Goal: Task Accomplishment & Management: Manage account settings

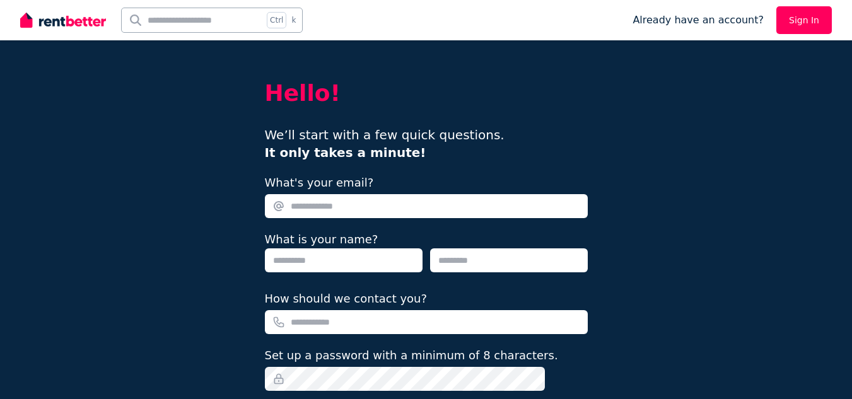
click at [374, 206] on input "What's your email?" at bounding box center [426, 206] width 323 height 24
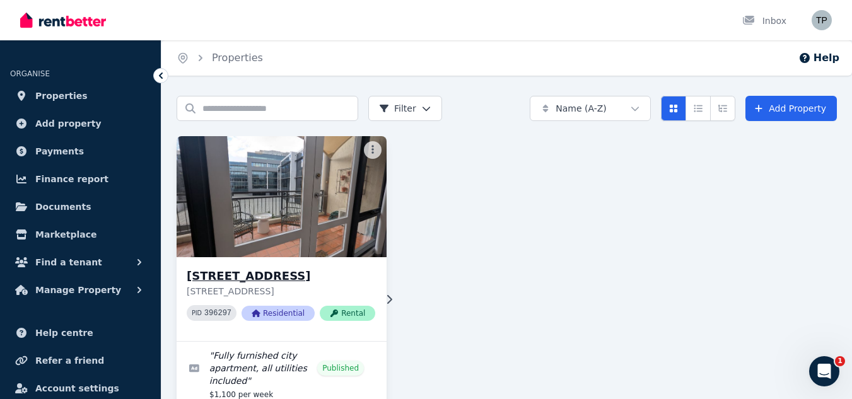
click at [287, 272] on h3 "[STREET_ADDRESS]" at bounding box center [281, 276] width 188 height 18
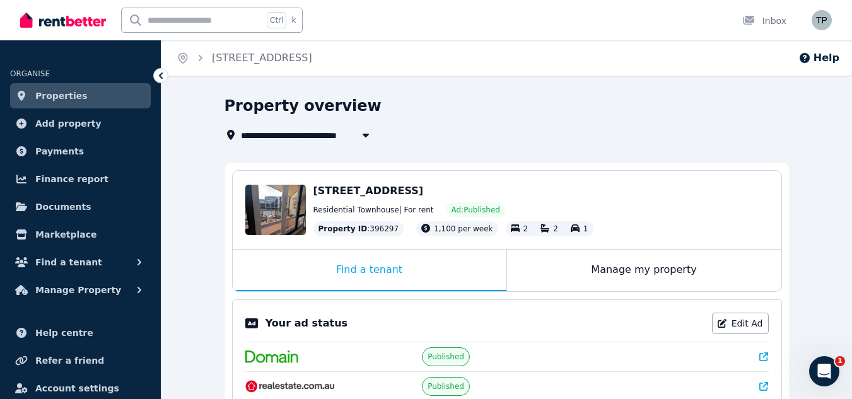
click at [341, 194] on span "[STREET_ADDRESS]" at bounding box center [368, 191] width 110 height 12
click at [374, 188] on span "[STREET_ADDRESS]" at bounding box center [368, 191] width 110 height 12
click at [362, 133] on icon "button" at bounding box center [365, 135] width 13 height 10
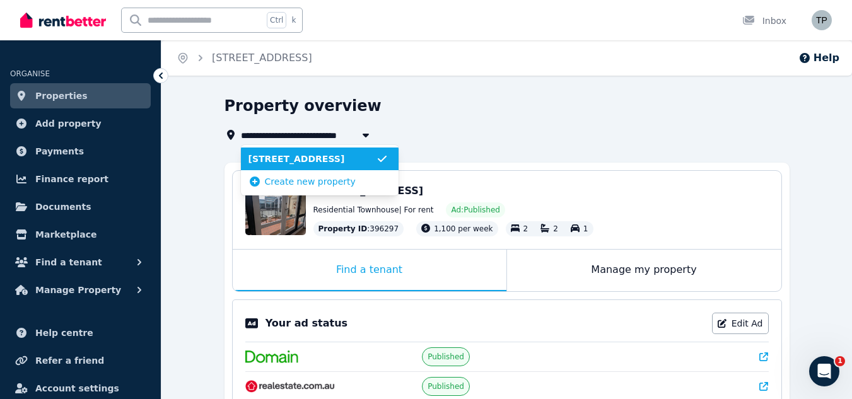
click at [443, 132] on div "**********" at bounding box center [502, 134] width 557 height 15
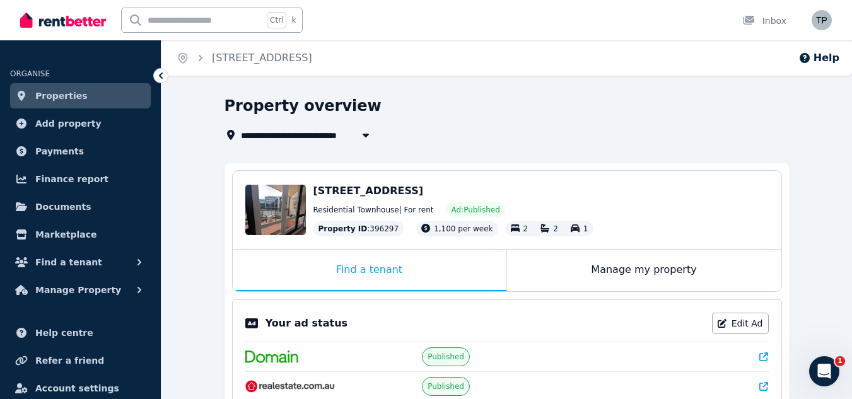
click at [299, 136] on span "[STREET_ADDRESS]" at bounding box center [296, 134] width 110 height 15
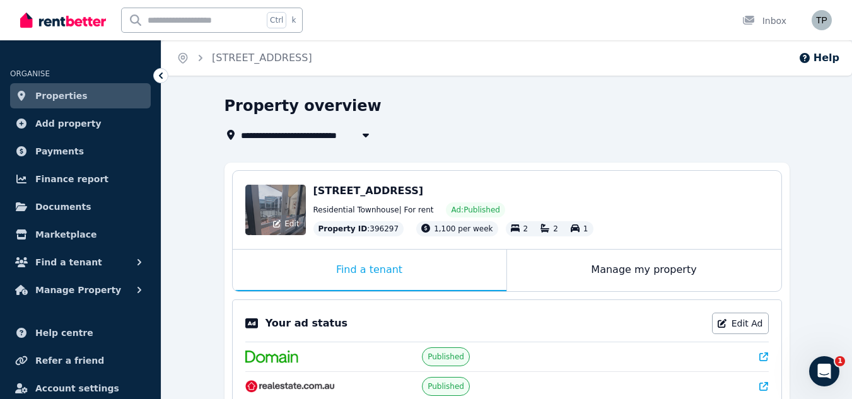
click at [269, 197] on div "Edit" at bounding box center [275, 210] width 61 height 50
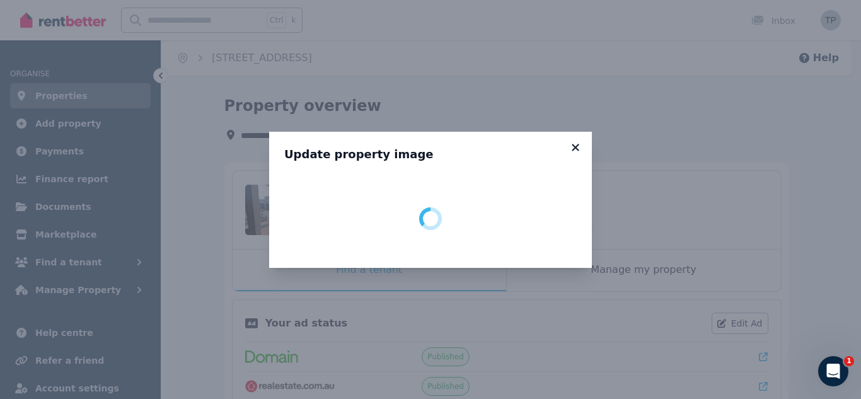
click at [573, 144] on icon at bounding box center [575, 147] width 7 height 7
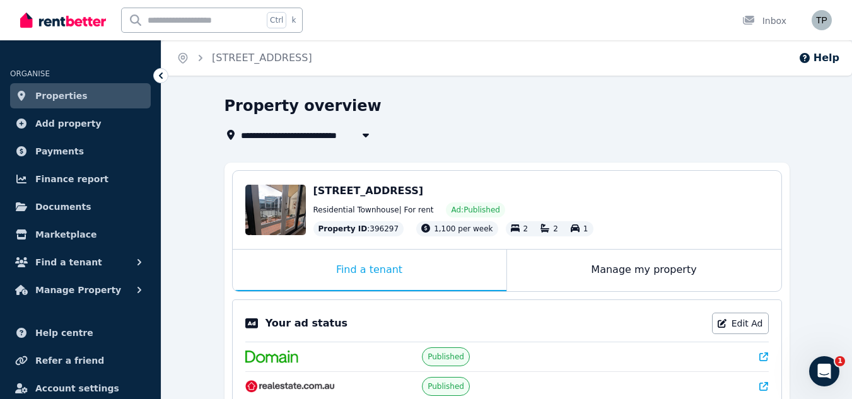
click at [345, 133] on span "[STREET_ADDRESS]" at bounding box center [296, 134] width 110 height 15
type input "**********"
click at [90, 90] on link "Properties" at bounding box center [80, 95] width 141 height 25
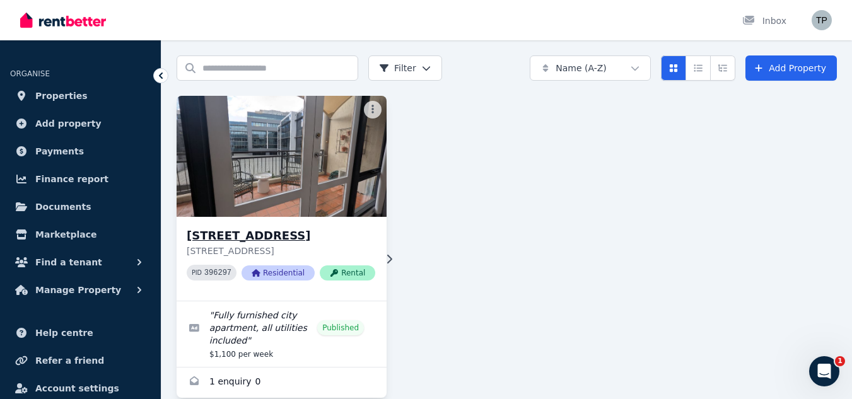
scroll to position [62, 0]
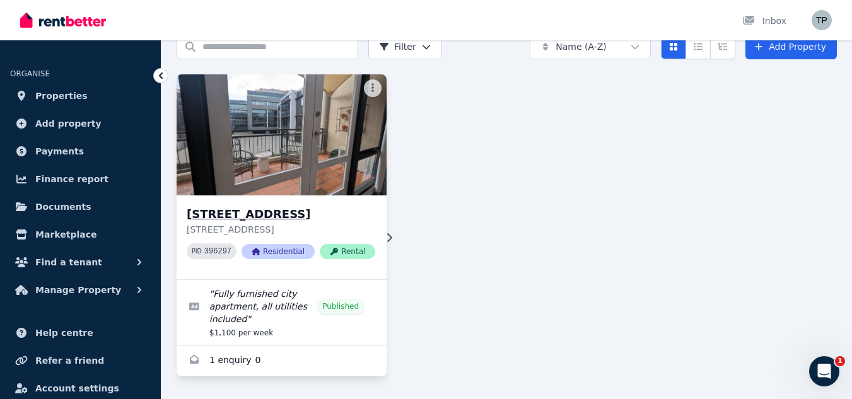
click at [278, 212] on h3 "[STREET_ADDRESS]" at bounding box center [281, 215] width 188 height 18
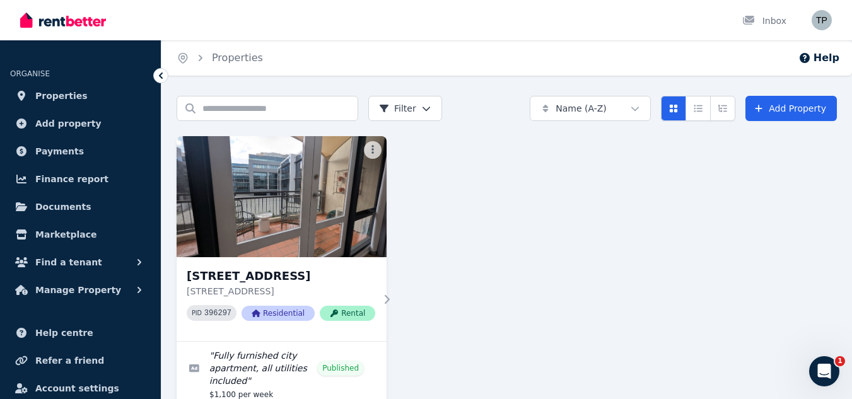
scroll to position [62, 0]
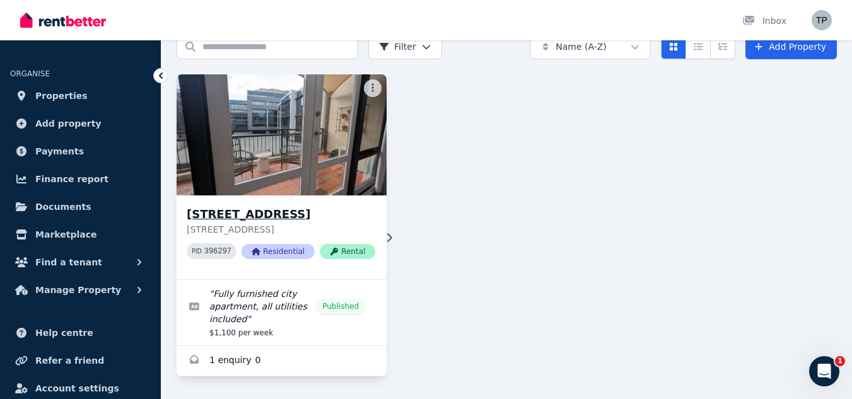
click at [327, 214] on h3 "[STREET_ADDRESS]" at bounding box center [281, 215] width 188 height 18
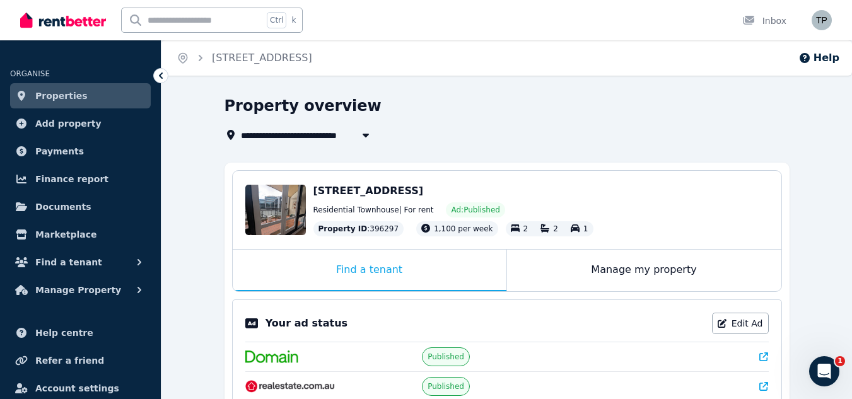
click at [288, 134] on span "[STREET_ADDRESS]" at bounding box center [296, 134] width 110 height 15
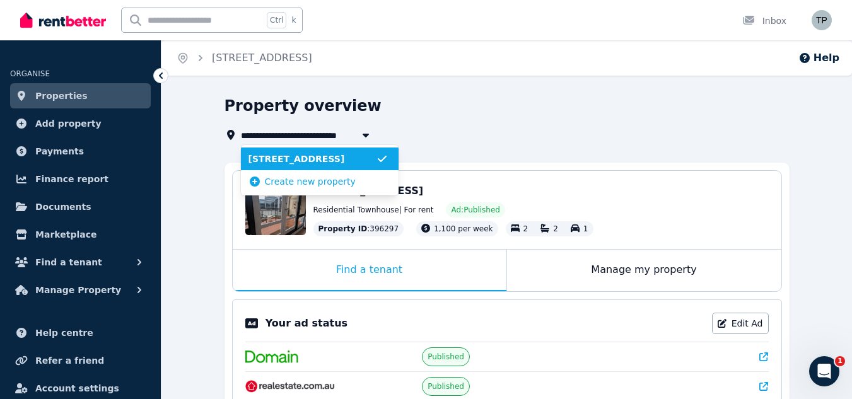
click at [432, 118] on div "Property overview" at bounding box center [502, 108] width 557 height 24
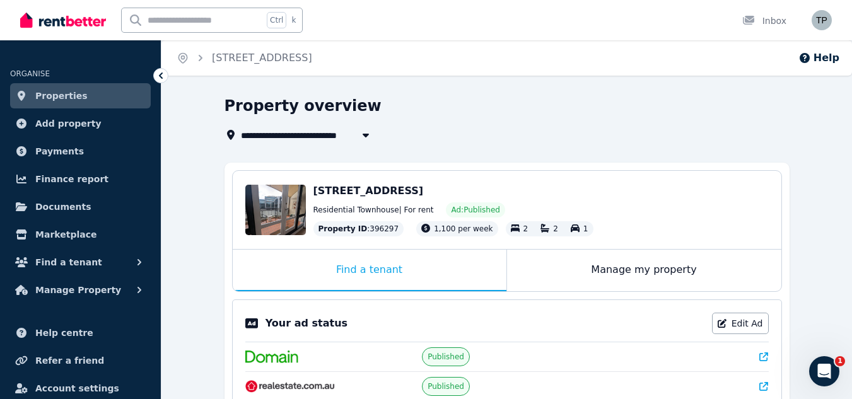
click at [272, 132] on span "[STREET_ADDRESS]" at bounding box center [296, 134] width 110 height 15
type input "**********"
click at [446, 117] on div "Property overview" at bounding box center [502, 108] width 557 height 24
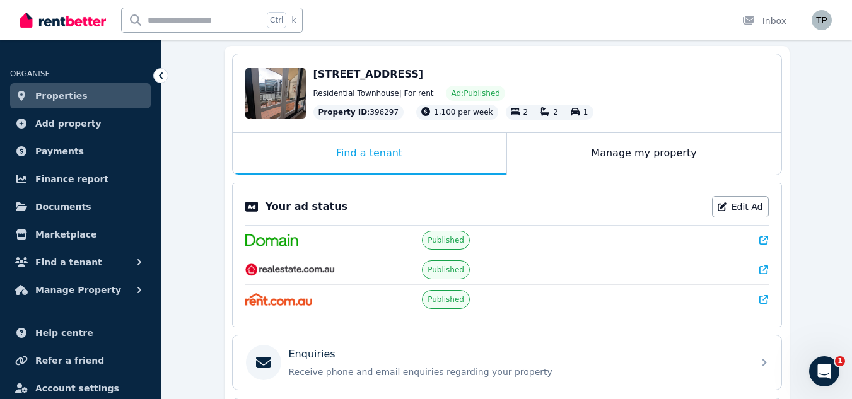
scroll to position [126, 0]
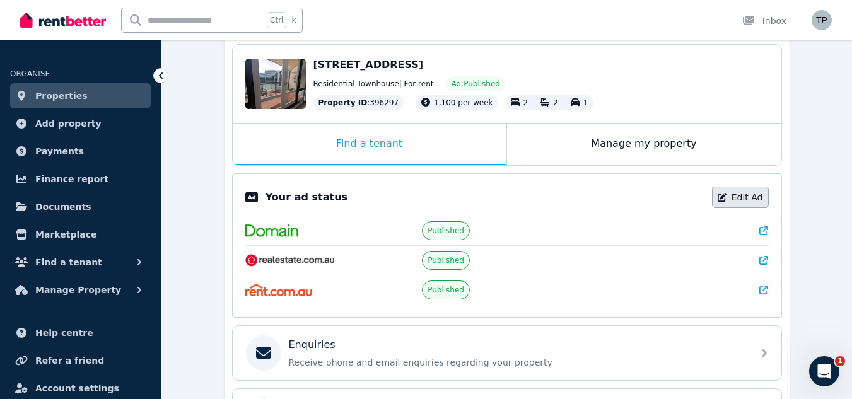
click at [753, 196] on link "Edit Ad" at bounding box center [740, 197] width 57 height 21
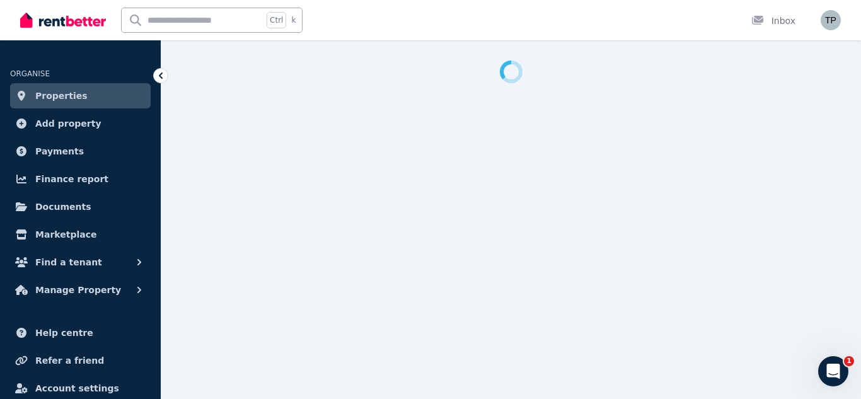
select select "**********"
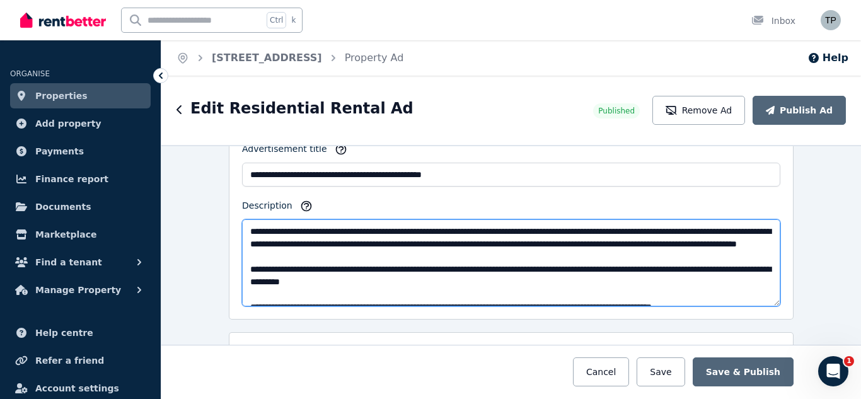
scroll to position [25, 0]
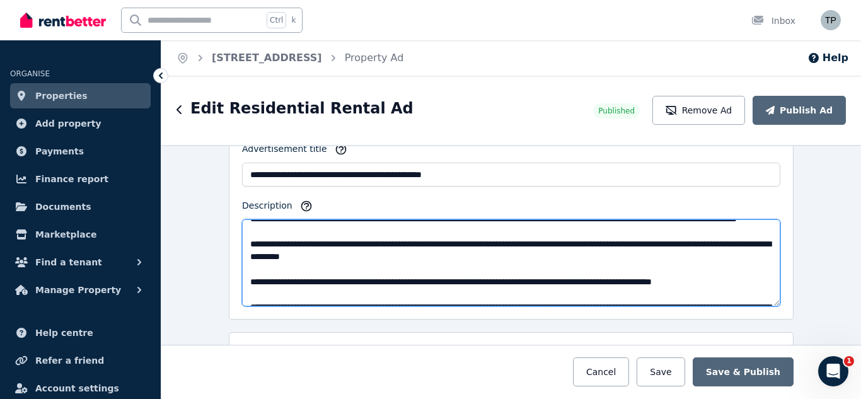
click at [712, 257] on textarea "Description" at bounding box center [511, 262] width 538 height 87
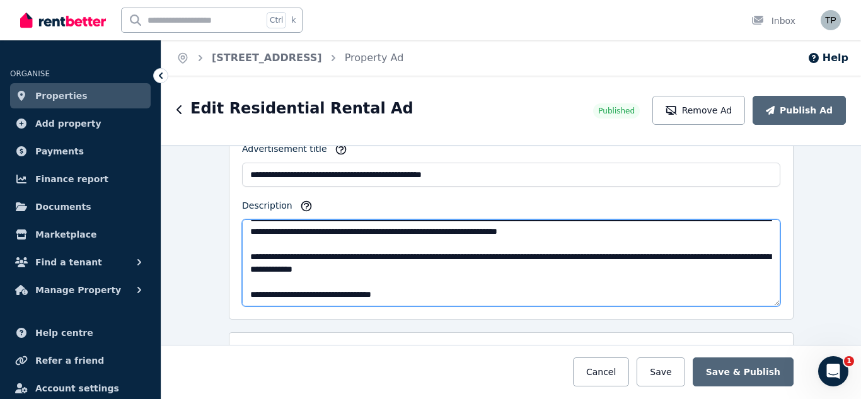
scroll to position [164, 0]
click at [412, 282] on textarea "Description" at bounding box center [511, 262] width 538 height 87
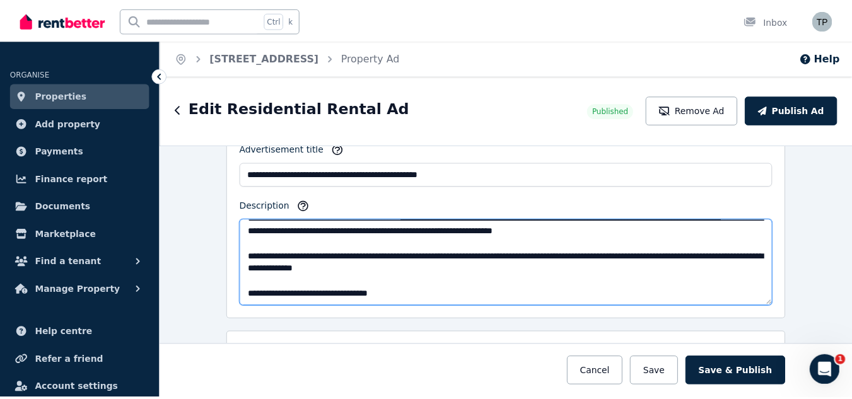
scroll to position [177, 0]
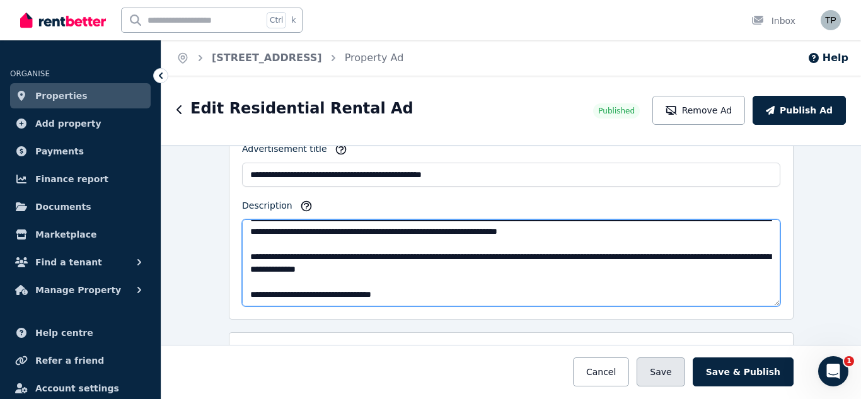
type textarea "**********"
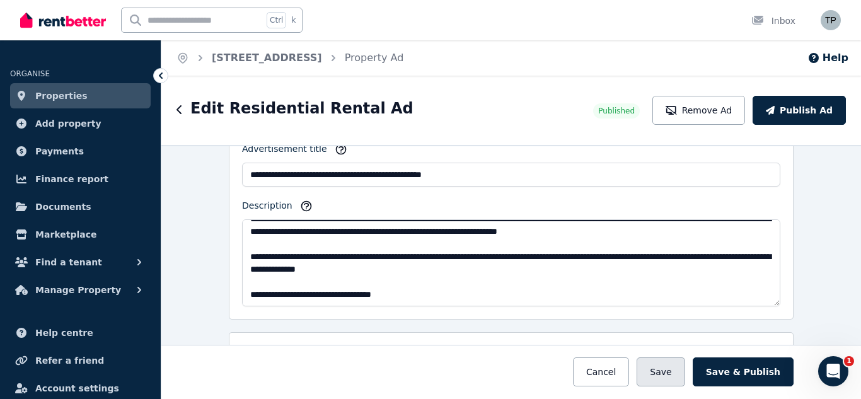
click at [675, 367] on button "Save" at bounding box center [661, 371] width 48 height 29
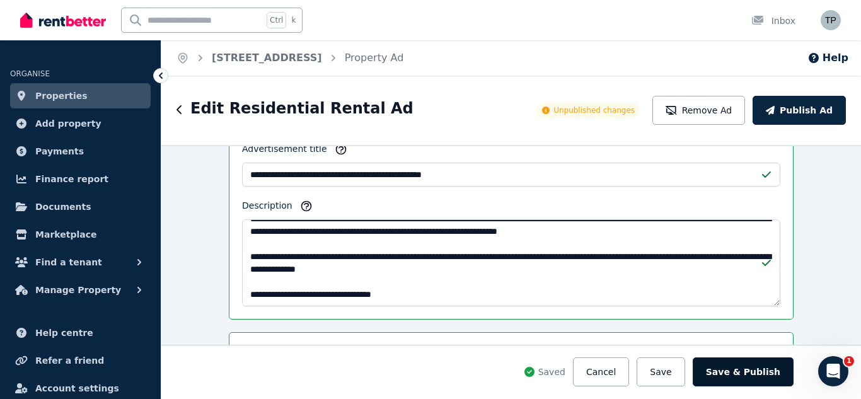
click at [724, 366] on button "Save & Publish" at bounding box center [743, 371] width 101 height 29
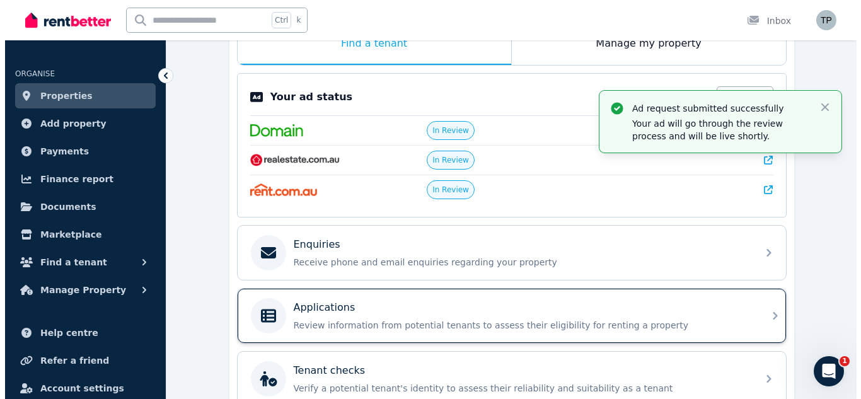
scroll to position [100, 0]
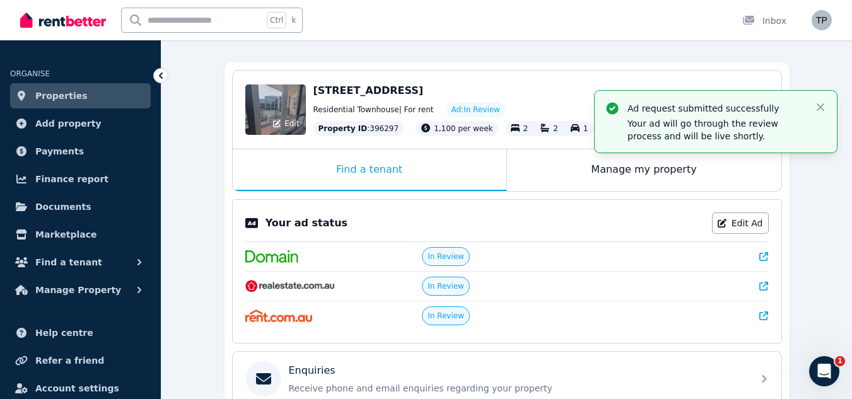
click at [282, 96] on div "Edit" at bounding box center [275, 109] width 61 height 50
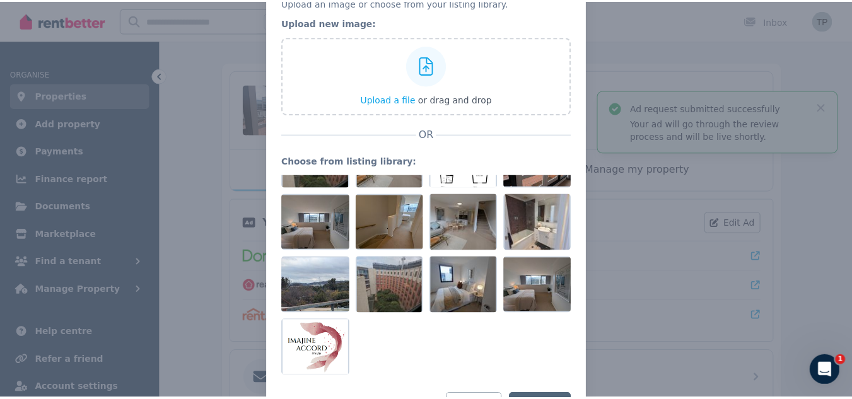
scroll to position [124, 0]
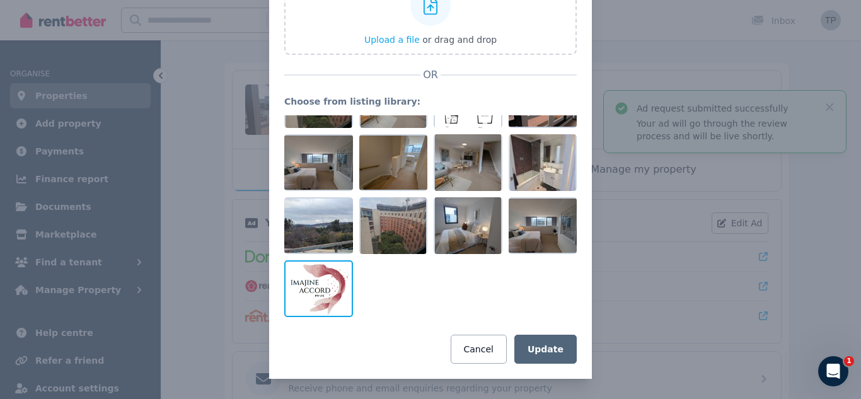
click at [306, 269] on div at bounding box center [318, 288] width 69 height 57
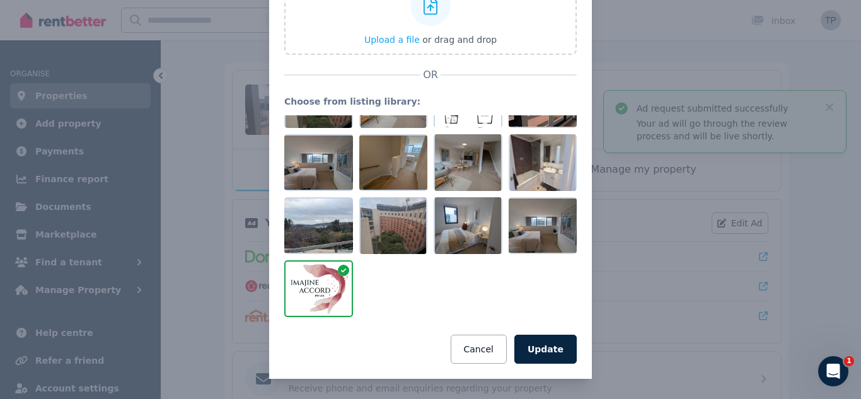
click at [338, 267] on div at bounding box center [343, 271] width 11 height 15
click at [483, 344] on button "Cancel" at bounding box center [479, 349] width 56 height 29
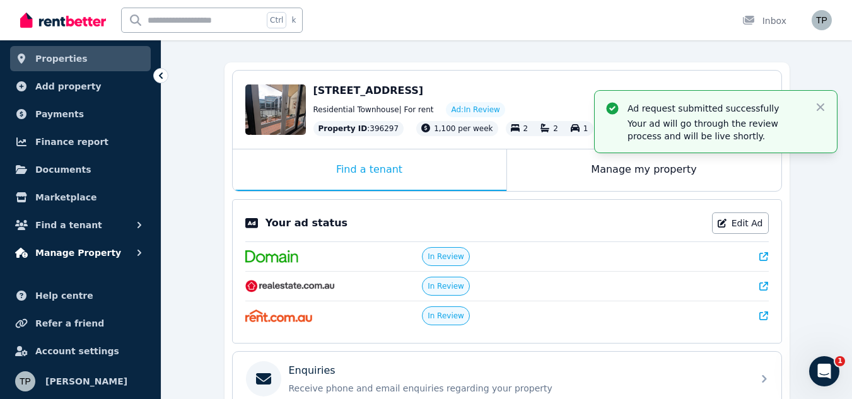
scroll to position [0, 0]
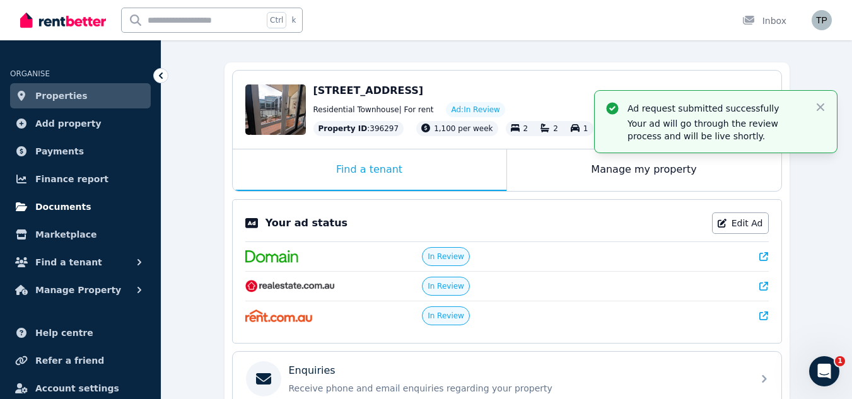
click at [70, 205] on span "Documents" at bounding box center [63, 206] width 56 height 15
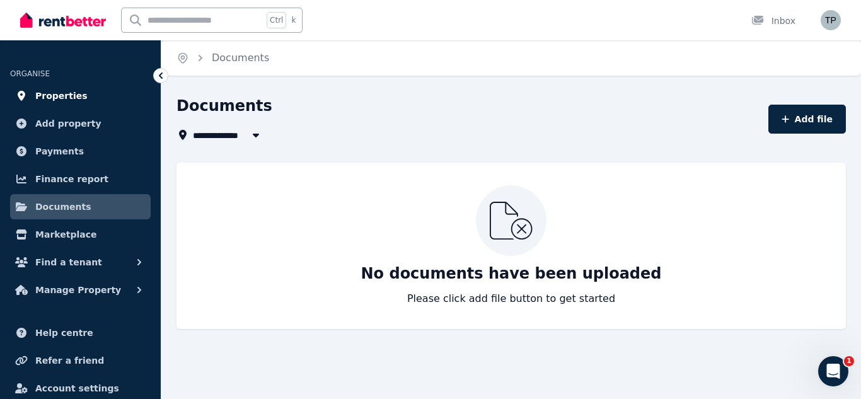
click at [68, 92] on span "Properties" at bounding box center [61, 95] width 52 height 15
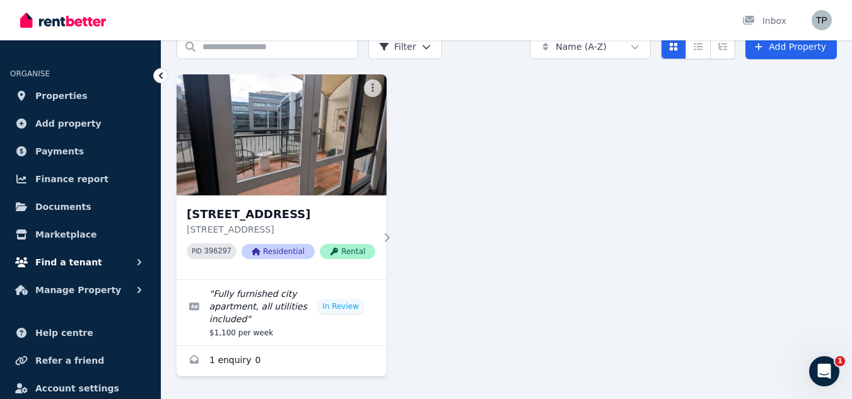
scroll to position [37, 0]
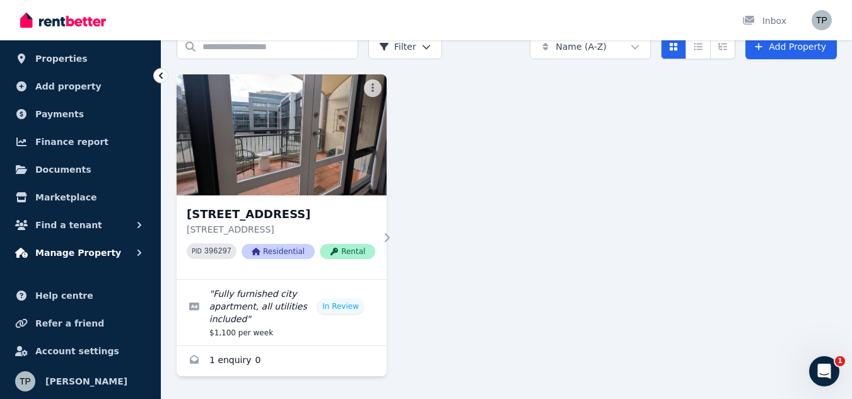
click at [90, 249] on span "Manage Property" at bounding box center [78, 252] width 86 height 15
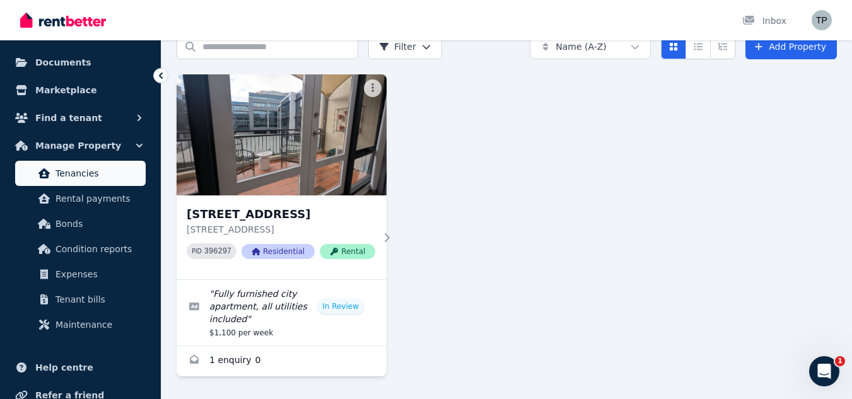
scroll to position [163, 0]
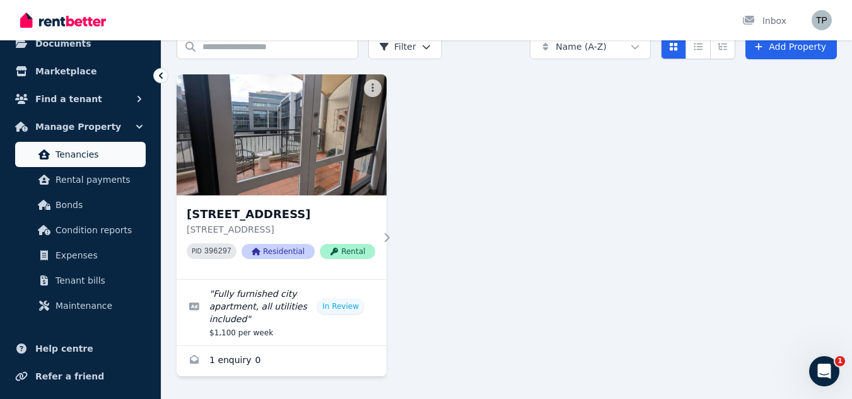
click at [74, 154] on span "Tenancies" at bounding box center [97, 154] width 85 height 15
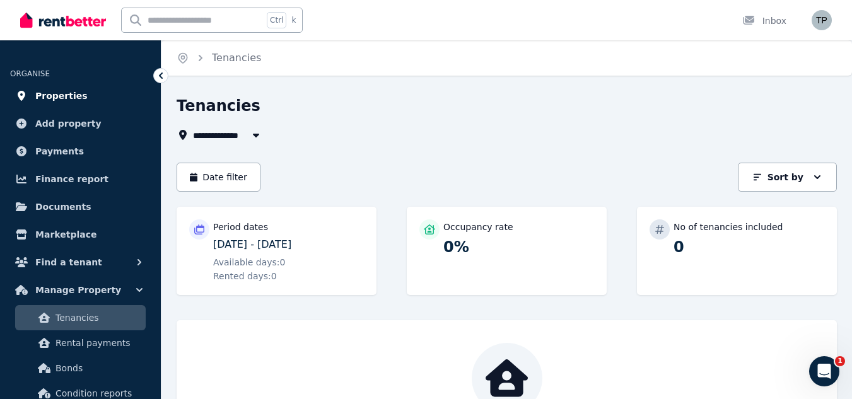
click at [66, 96] on span "Properties" at bounding box center [61, 95] width 52 height 15
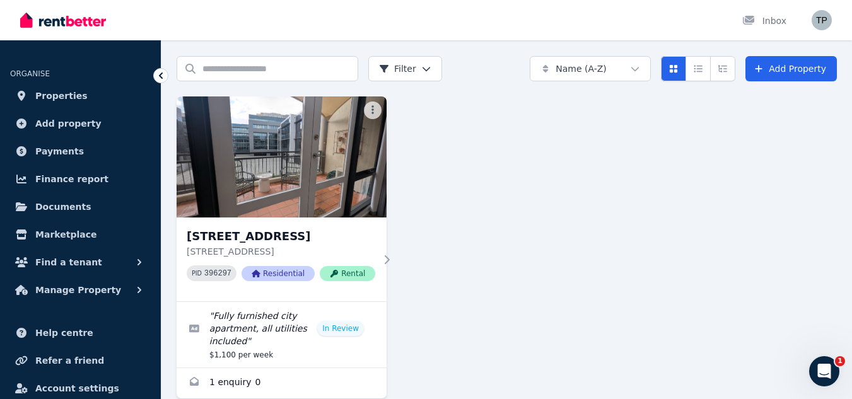
scroll to position [62, 0]
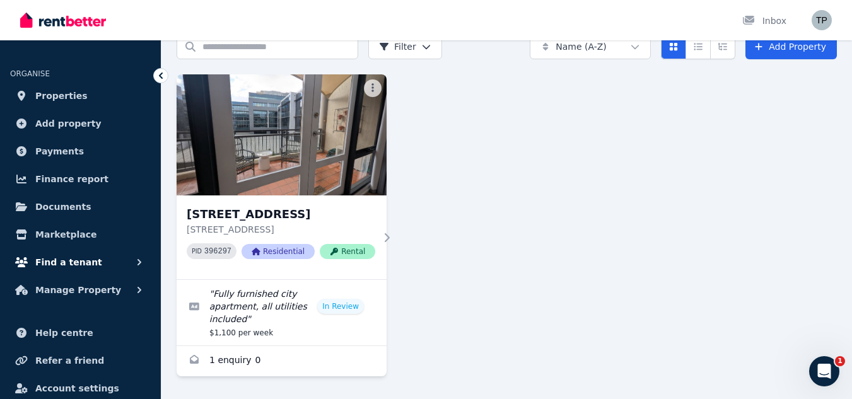
click at [100, 259] on button "Find a tenant" at bounding box center [80, 262] width 141 height 25
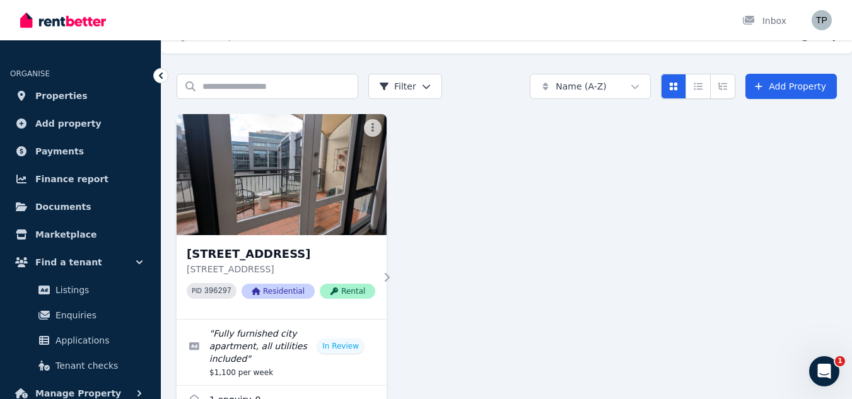
scroll to position [0, 0]
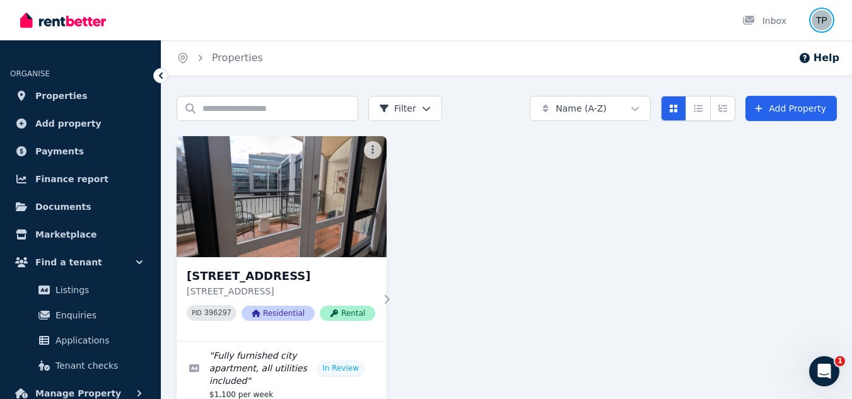
click at [820, 13] on img "button" at bounding box center [821, 20] width 20 height 20
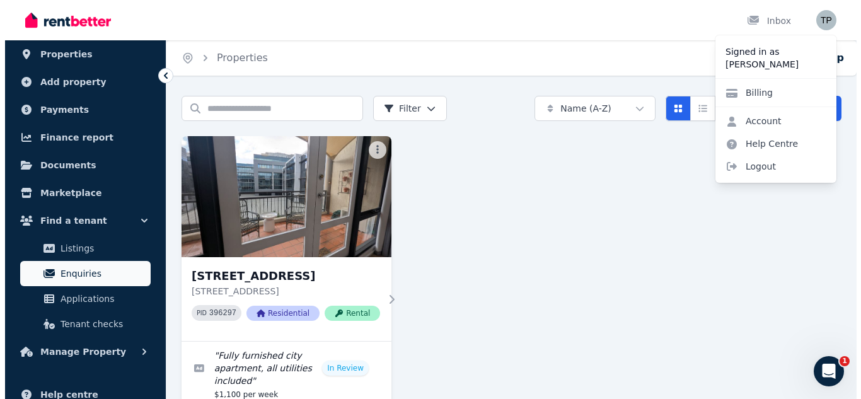
scroll to position [63, 0]
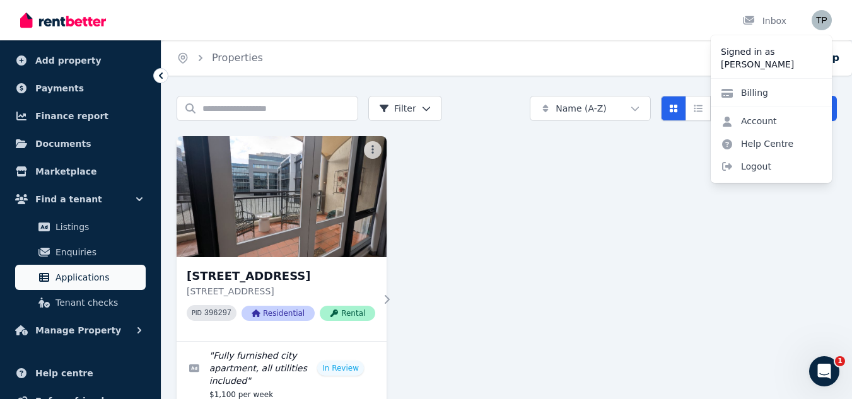
click at [78, 277] on span "Applications" at bounding box center [97, 277] width 85 height 15
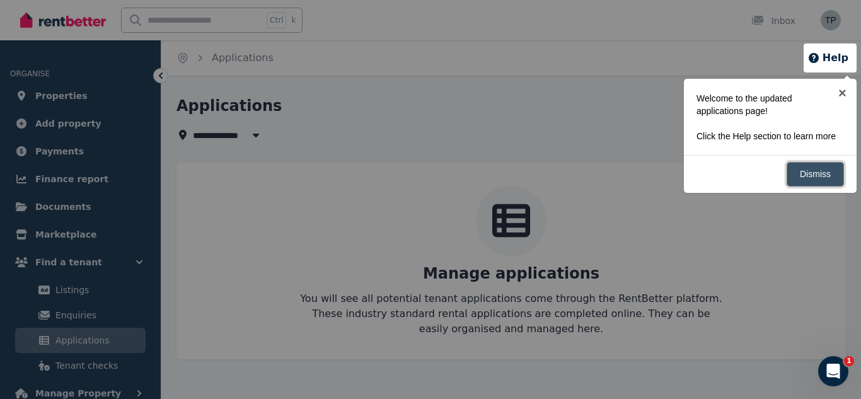
click at [830, 172] on link "Dismiss" at bounding box center [815, 174] width 57 height 25
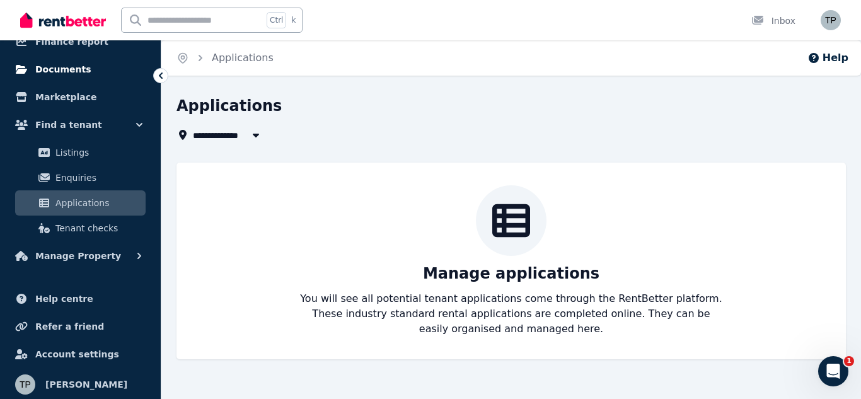
scroll to position [141, 0]
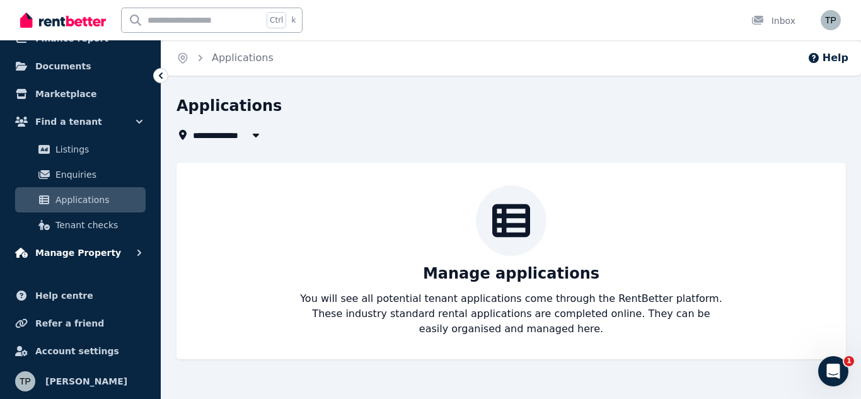
click at [100, 252] on span "Manage Property" at bounding box center [78, 252] width 86 height 15
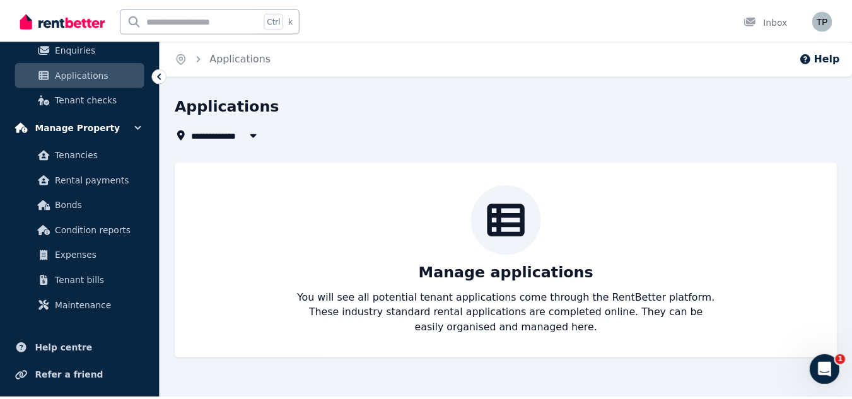
scroll to position [267, 0]
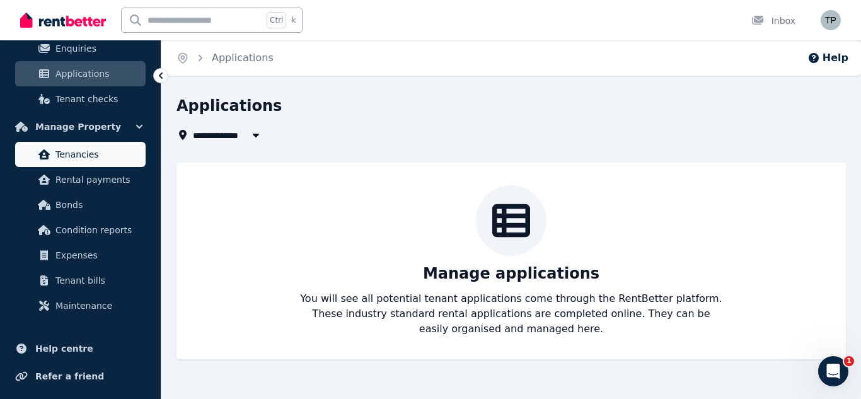
click at [81, 156] on span "Tenancies" at bounding box center [97, 154] width 85 height 15
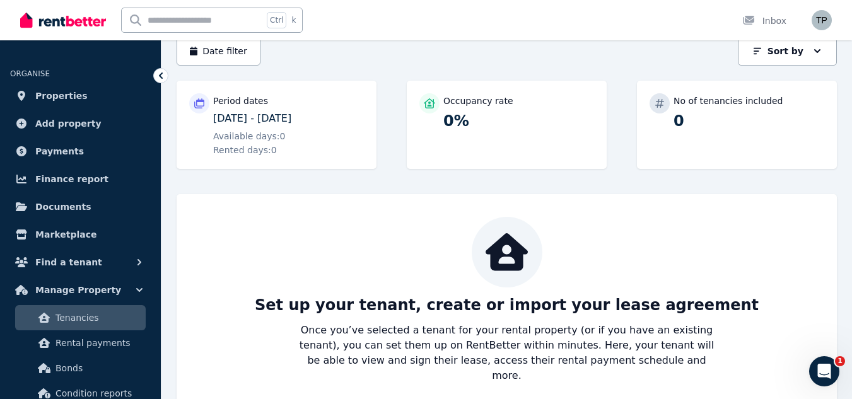
scroll to position [141, 0]
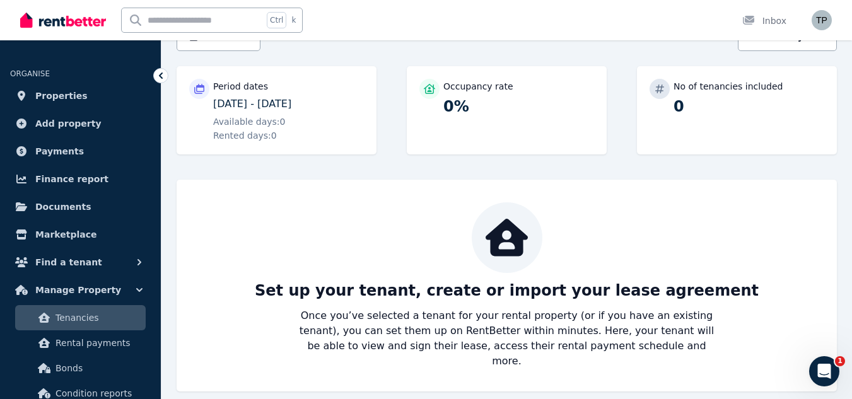
click at [548, 302] on div "Set up your tenant, create or import your lease agreement Once you’ve selected …" at bounding box center [506, 285] width 635 height 166
click at [535, 287] on p "Set up your tenant, create or import your lease agreement" at bounding box center [507, 291] width 504 height 20
click at [513, 296] on p "Set up your tenant, create or import your lease agreement" at bounding box center [507, 291] width 504 height 20
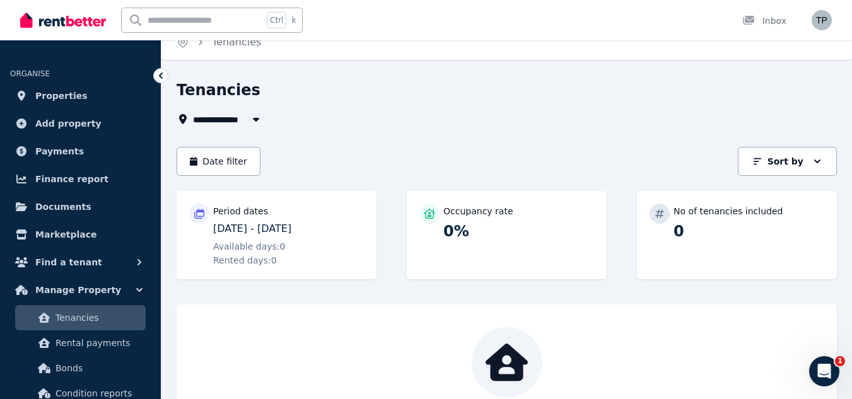
scroll to position [14, 0]
click at [265, 224] on p "[DATE] - [DATE]" at bounding box center [288, 230] width 151 height 15
click at [103, 258] on button "Find a tenant" at bounding box center [80, 262] width 141 height 25
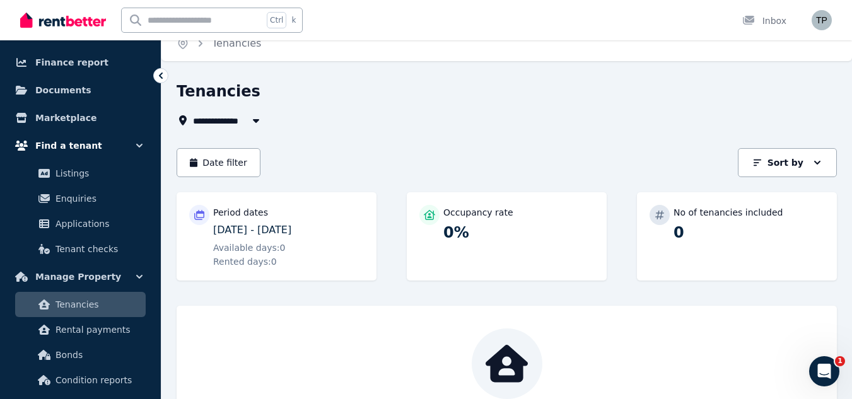
scroll to position [126, 0]
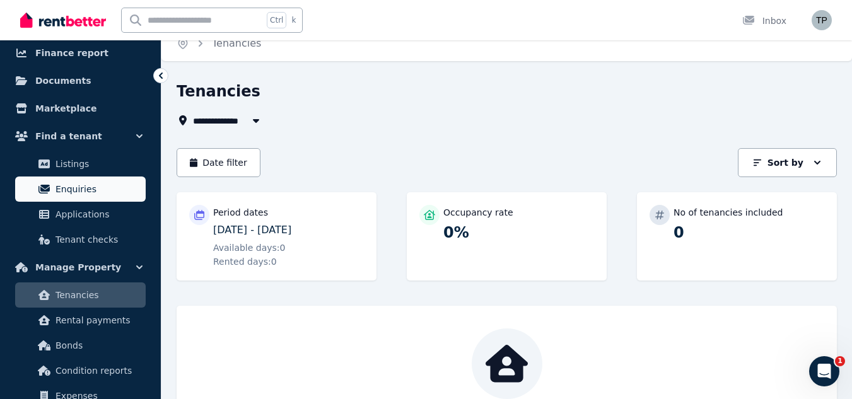
click at [90, 187] on span "Enquiries" at bounding box center [97, 189] width 85 height 15
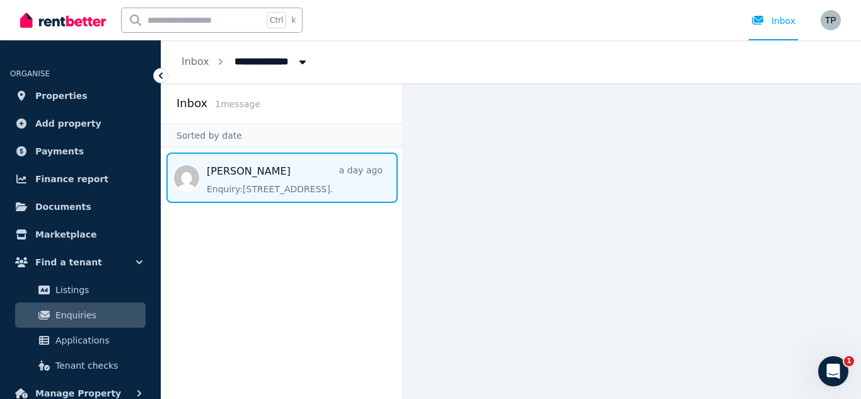
click at [280, 180] on span "Message list" at bounding box center [281, 178] width 241 height 50
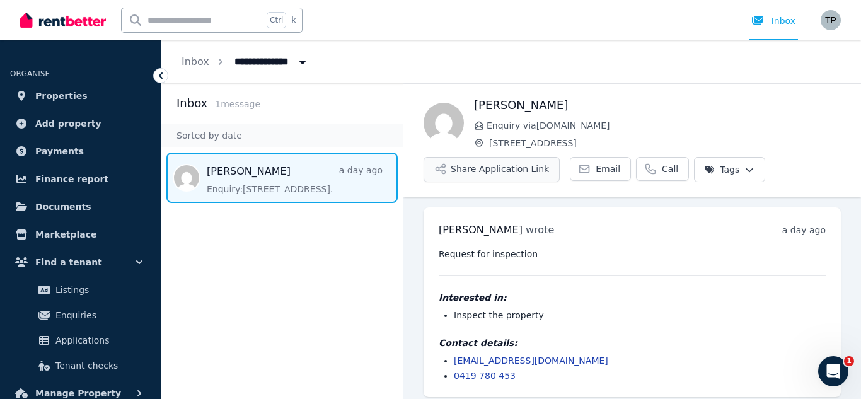
scroll to position [8, 0]
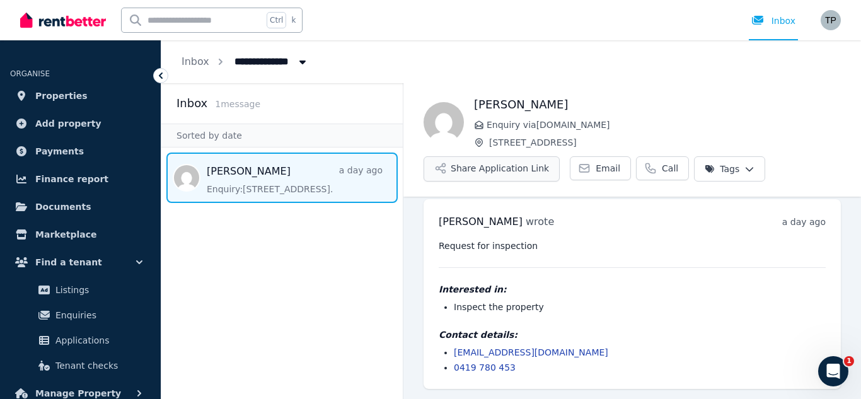
click at [506, 167] on button "Share Application Link" at bounding box center [492, 168] width 136 height 25
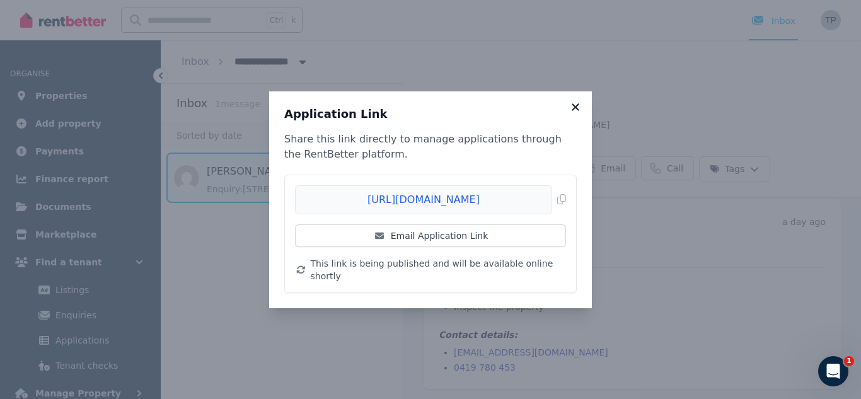
click at [575, 110] on icon at bounding box center [575, 106] width 13 height 11
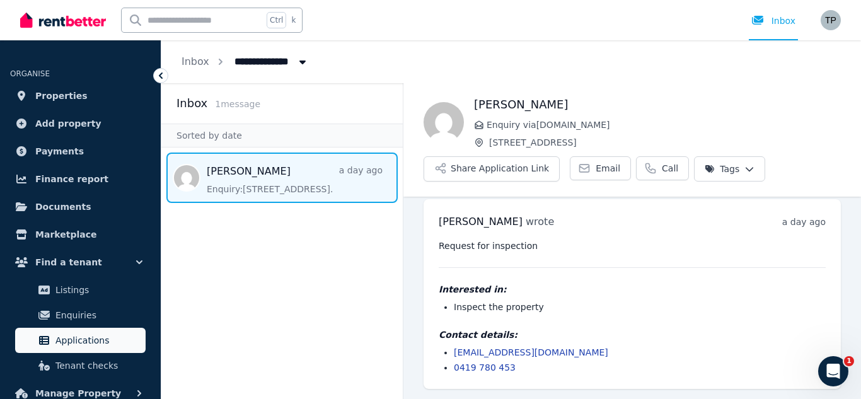
click at [100, 337] on span "Applications" at bounding box center [97, 340] width 85 height 15
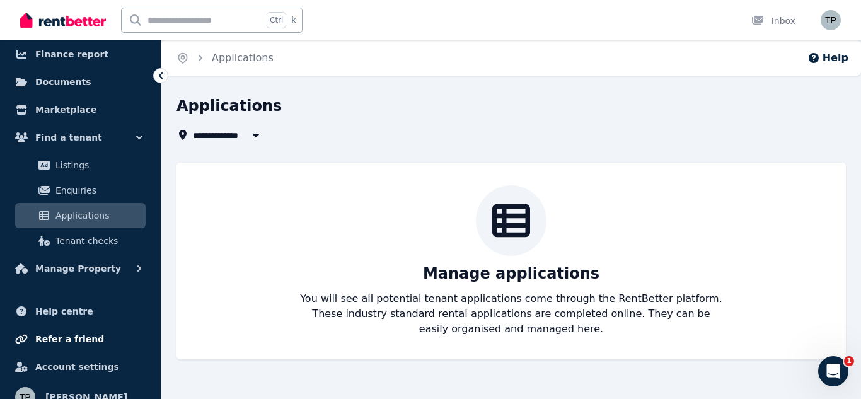
scroll to position [126, 0]
click at [67, 309] on span "Help centre" at bounding box center [64, 310] width 58 height 15
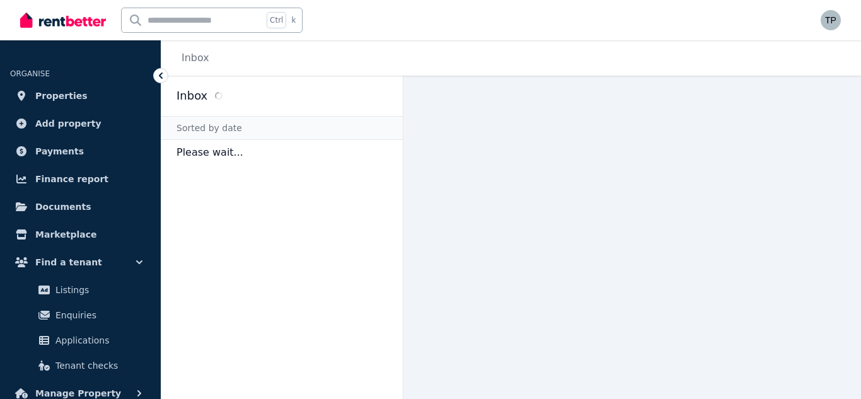
click at [182, 21] on input "text" at bounding box center [192, 20] width 141 height 24
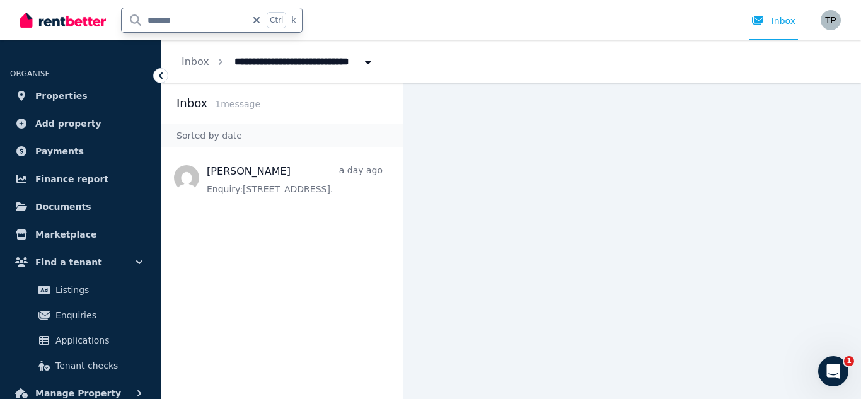
type input "*******"
